Goal: Task Accomplishment & Management: Manage account settings

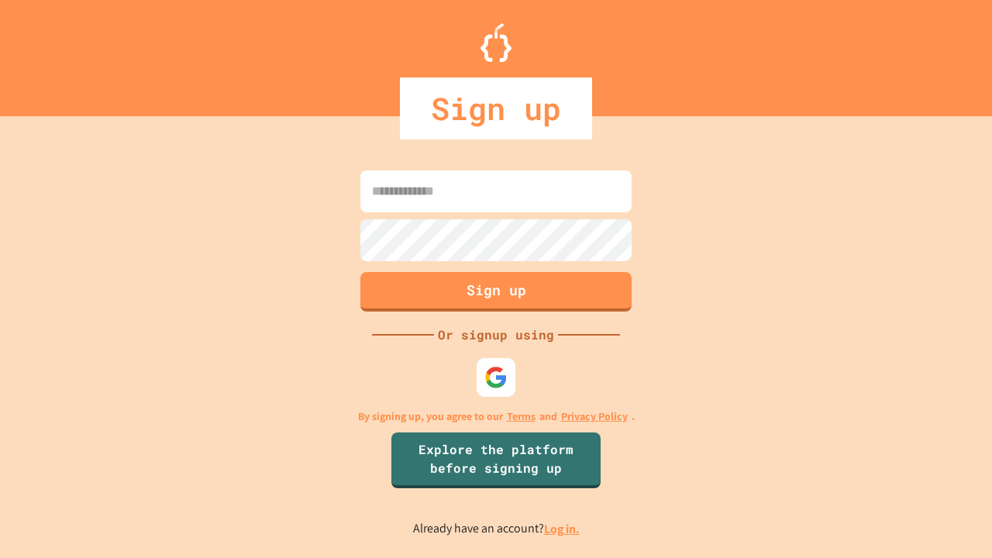
click at [563, 528] on link "Log in." at bounding box center [562, 529] width 36 height 16
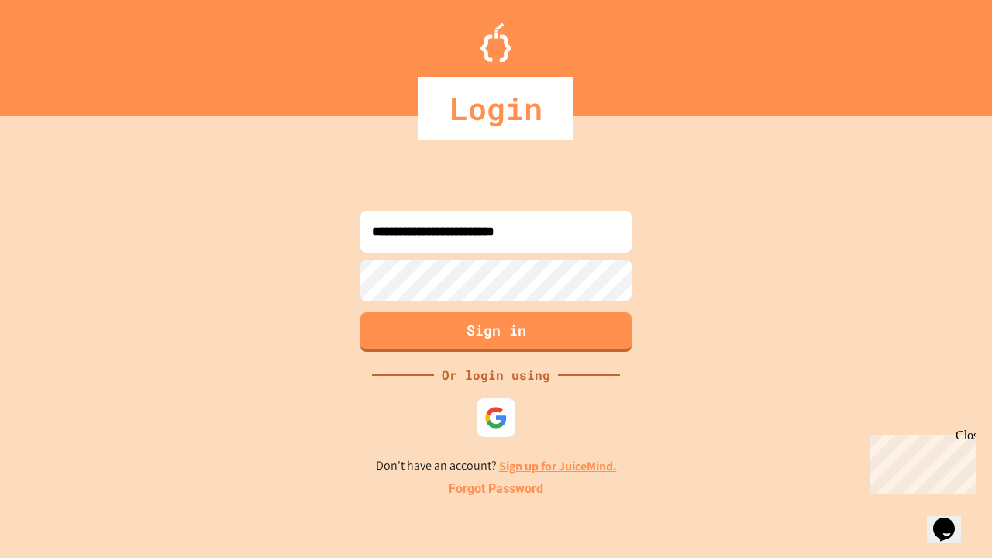
type input "**********"
